Goal: Find specific page/section: Find specific page/section

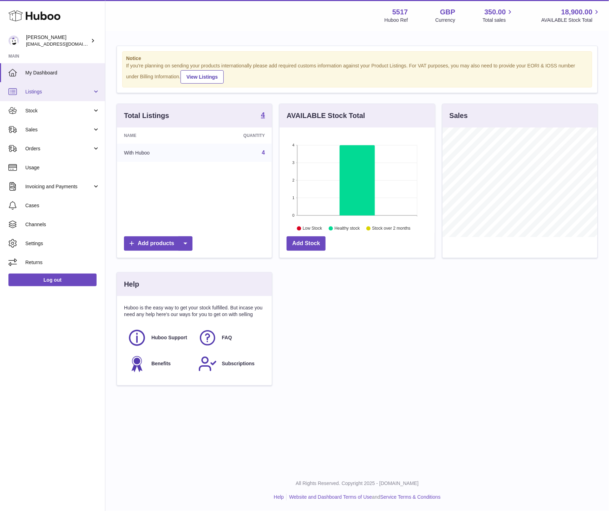
scroll to position [110, 155]
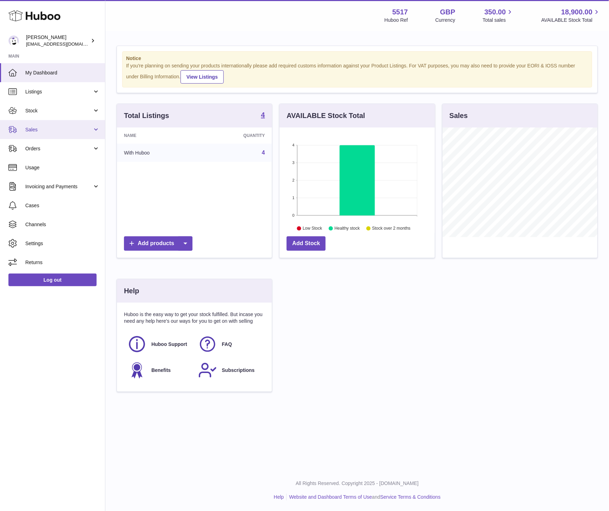
click at [36, 129] on span "Sales" at bounding box center [58, 129] width 67 height 7
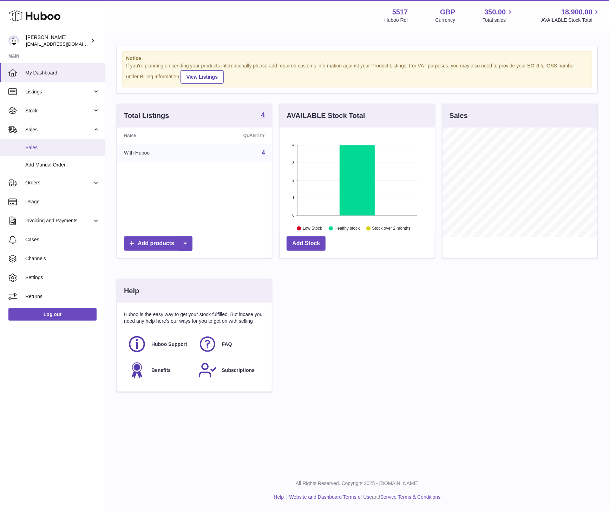
click at [38, 148] on span "Sales" at bounding box center [62, 147] width 74 height 7
